Goal: Entertainment & Leisure: Consume media (video, audio)

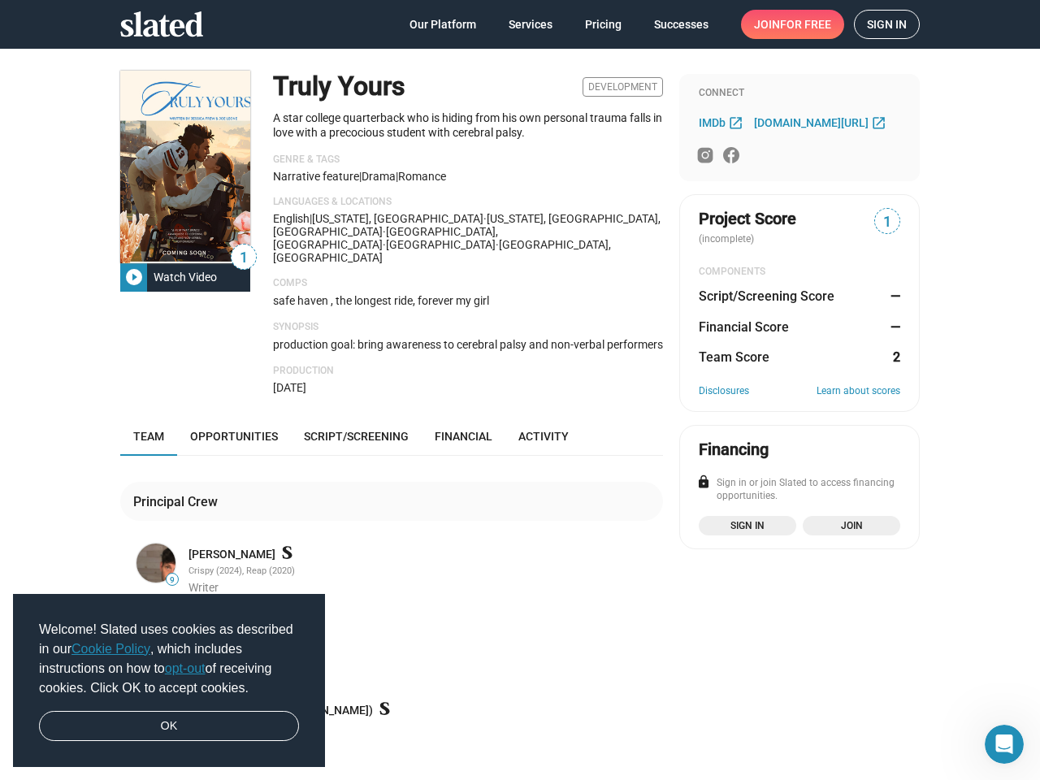
click at [169, 681] on span "Welcome! Slated uses cookies as described in our Cookie Policy , which includes…" at bounding box center [169, 659] width 260 height 78
click at [179, 167] on img at bounding box center [185, 167] width 130 height 193
click at [237, 257] on span "1" at bounding box center [244, 258] width 24 height 22
click at [179, 277] on div "Watch Video" at bounding box center [185, 277] width 76 height 29
click at [462, 125] on div at bounding box center [520, 390] width 1040 height 780
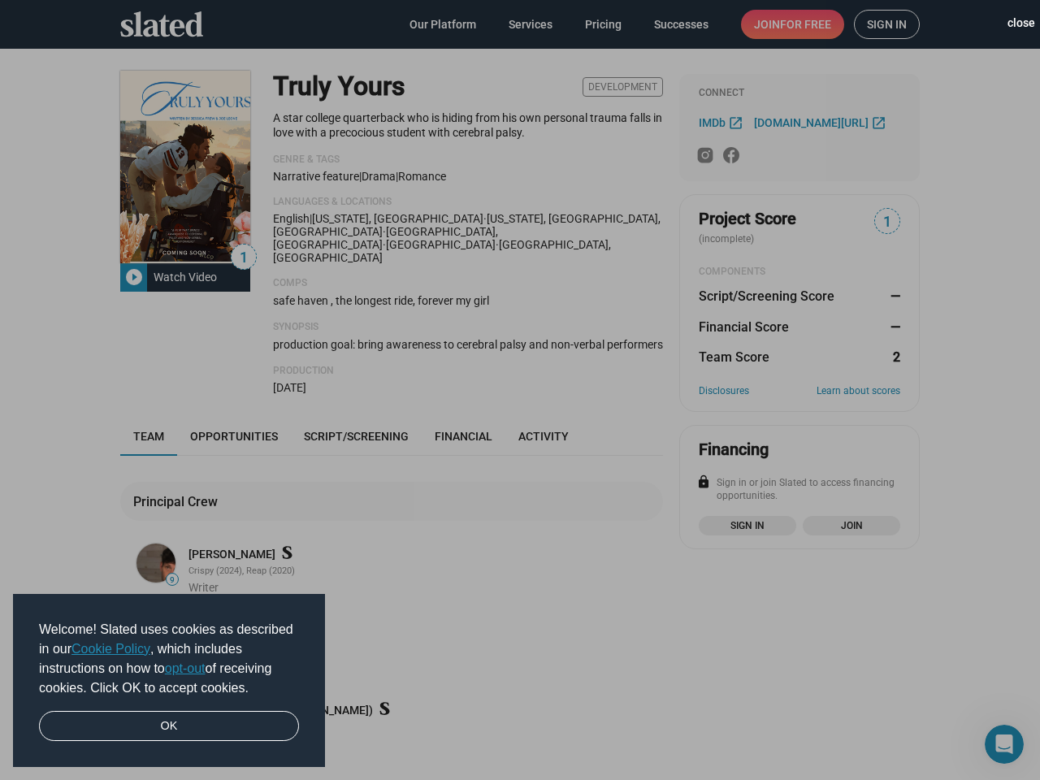
click at [462, 275] on div at bounding box center [520, 390] width 1040 height 780
click at [461, 319] on div at bounding box center [520, 390] width 1040 height 780
click at [461, 333] on div at bounding box center [520, 390] width 1040 height 780
click at [150, 537] on div at bounding box center [520, 390] width 1040 height 780
click at [166, 553] on div at bounding box center [520, 390] width 1040 height 780
